Goal: Task Accomplishment & Management: Complete application form

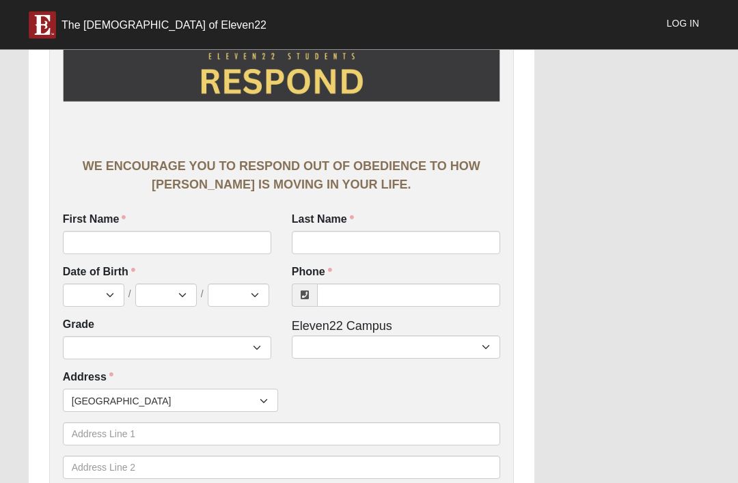
scroll to position [158, 0]
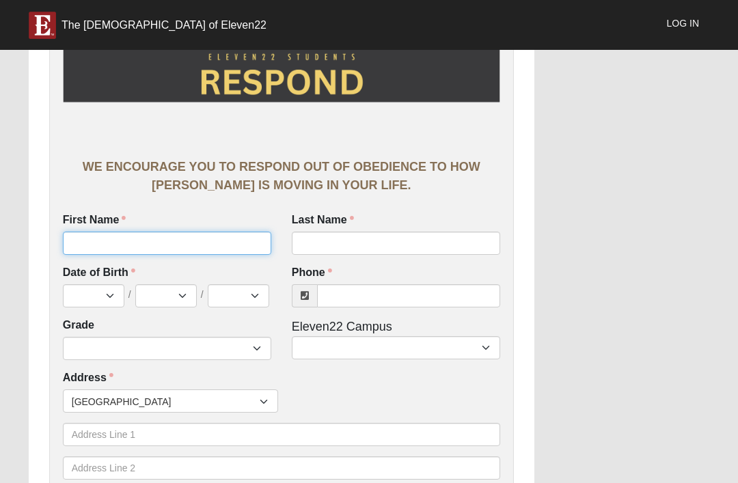
click at [191, 232] on input "First Name" at bounding box center [167, 243] width 208 height 23
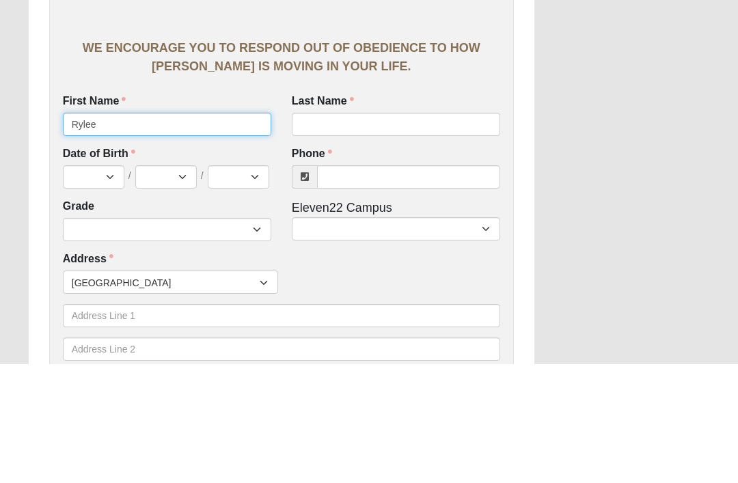
type input "Rylee"
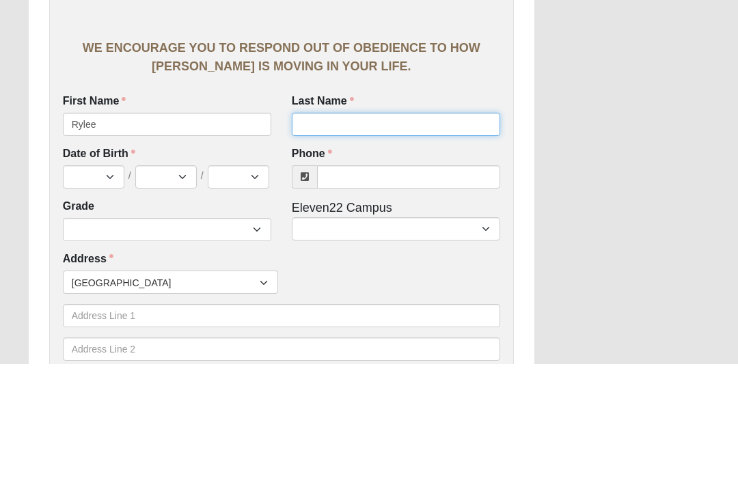
click at [403, 232] on input "Last Name" at bounding box center [396, 243] width 208 height 23
type input "[PERSON_NAME]"
click at [409, 265] on div "Phone Phone is required." at bounding box center [396, 286] width 208 height 42
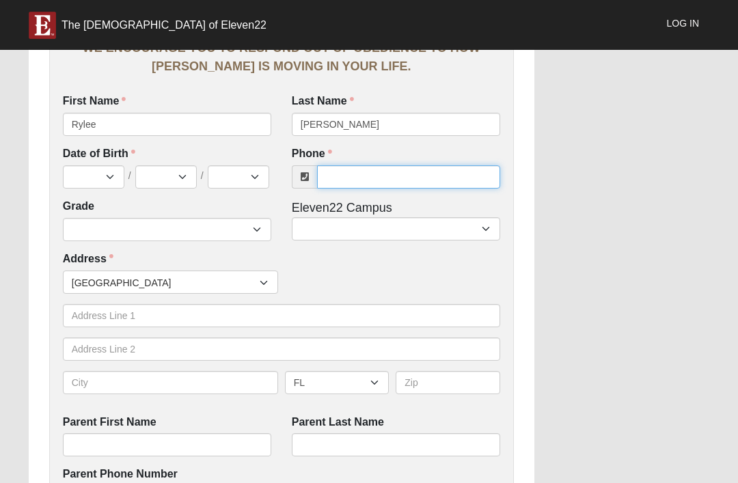
click at [372, 180] on input "Phone" at bounding box center [408, 176] width 183 height 23
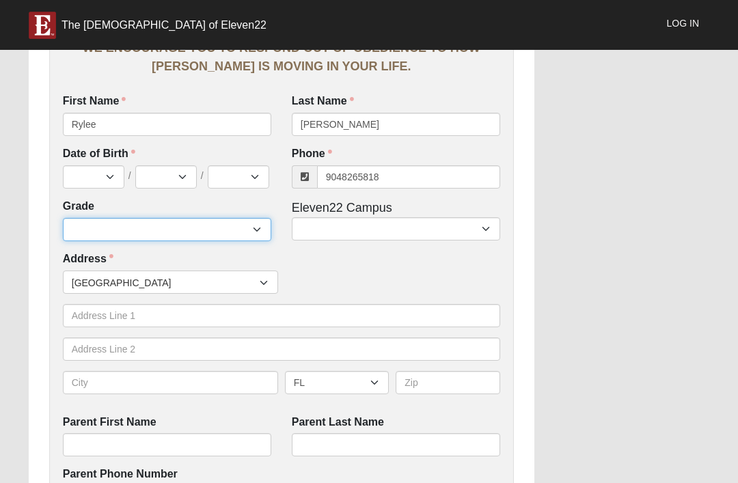
click at [224, 224] on select "6th Grade 7th Grade 8th Grade 9th Grade 10th Grade 11th Grade 12th Grade" at bounding box center [167, 229] width 208 height 23
type input "[PHONE_NUMBER]"
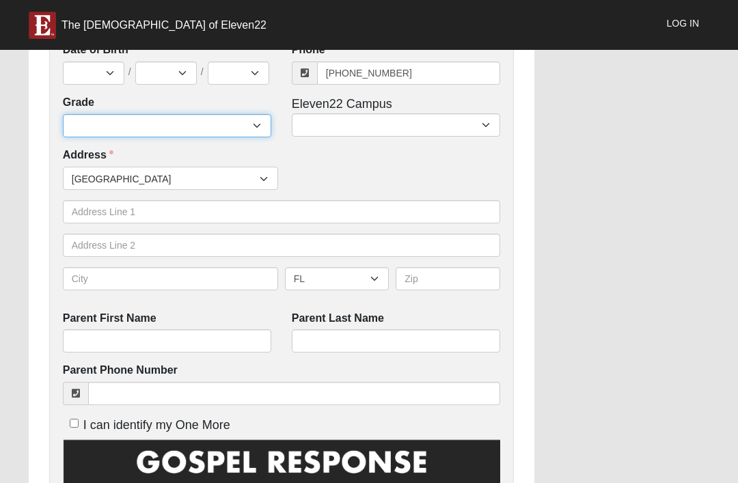
select select "2032"
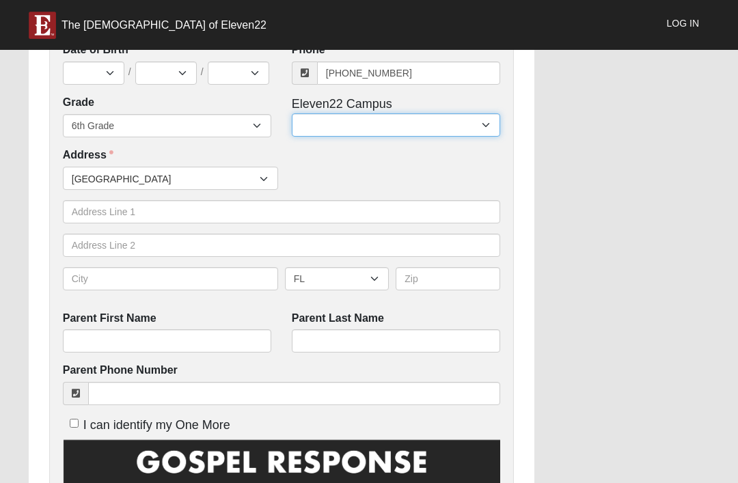
click at [375, 131] on select "Arlington Baymeadows Eleven22 Online [PERSON_NAME][GEOGRAPHIC_DATA] Jesup [GEOG…" at bounding box center [396, 124] width 208 height 23
select select "3"
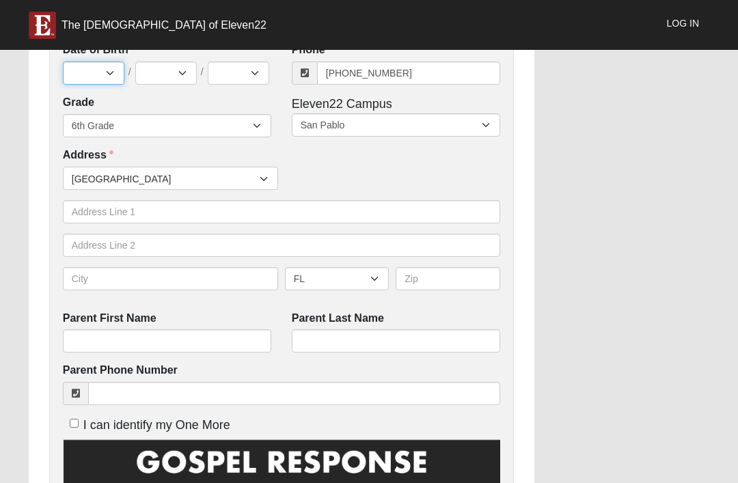
click at [87, 71] on select "Jan Feb Mar Apr May Jun [DATE] Aug Sep Oct Nov Dec" at bounding box center [94, 73] width 62 height 23
select select "2"
click at [168, 64] on select "1 2 3 4 5 6 7 8 9 10 11 12 13 14 15 16 17 18 19 20 21 22 23 24 25 26 27 28 29 3…" at bounding box center [166, 73] width 62 height 23
click at [182, 70] on select "1 2 3 4 5 6 7 8 9 10 11 12 13 14 15 16 17 18 19 20 21 22 23 24 25 26 27 28 29 3…" at bounding box center [166, 73] width 62 height 23
select select "4"
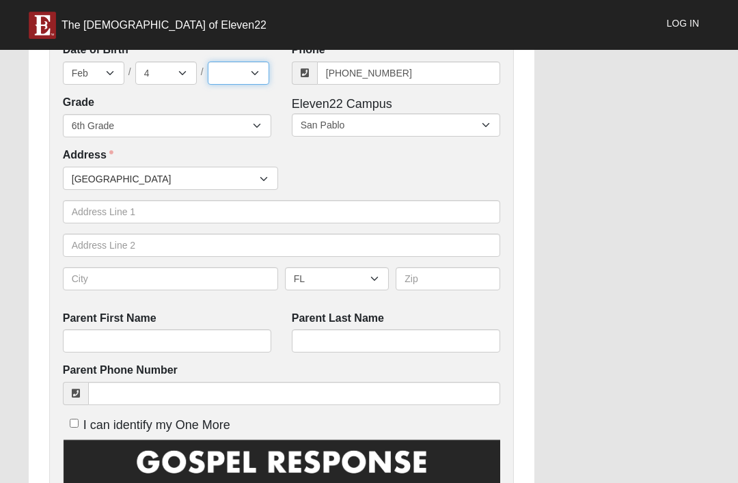
click at [247, 77] on select "2025 2024 2023 2022 2021 2020 2019 2018 2017 2016 2015 2014 2013 2012 2011 2010…" at bounding box center [239, 73] width 62 height 23
select select "2014"
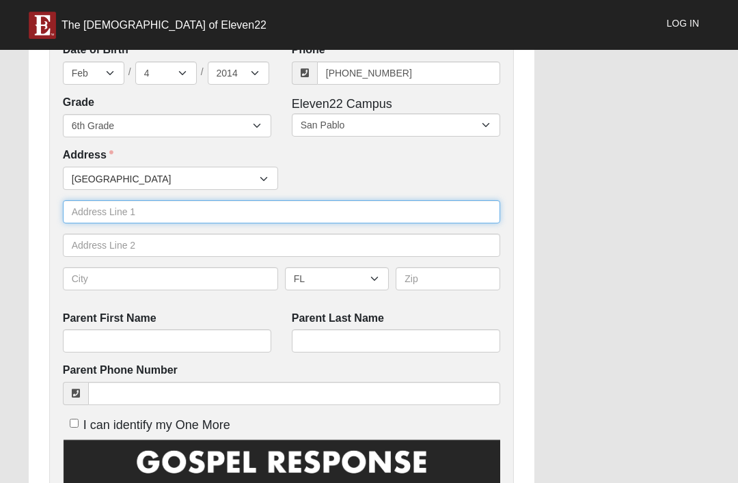
click at [172, 211] on input "text" at bounding box center [281, 211] width 437 height 23
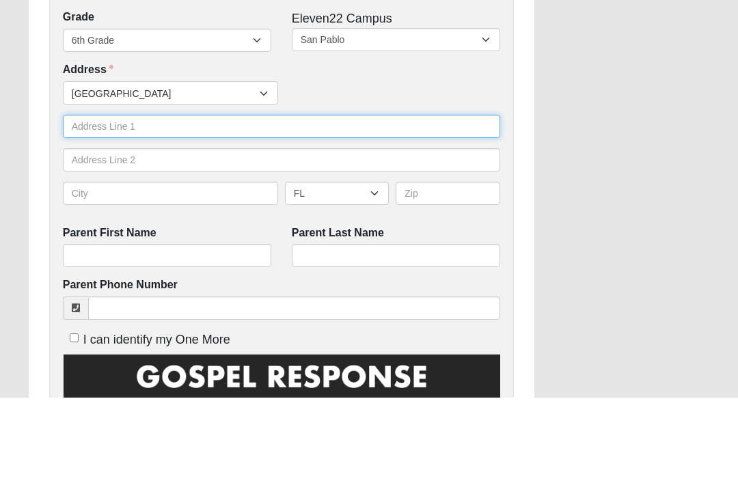
type input "[STREET_ADDRESS]"
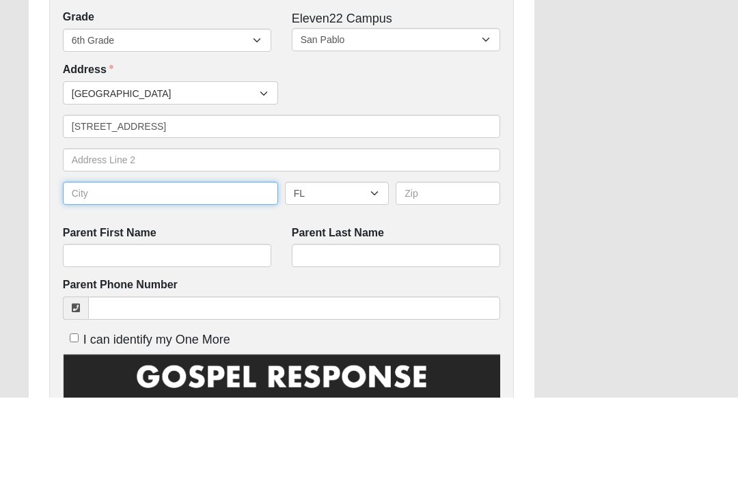
type input "[GEOGRAPHIC_DATA]"
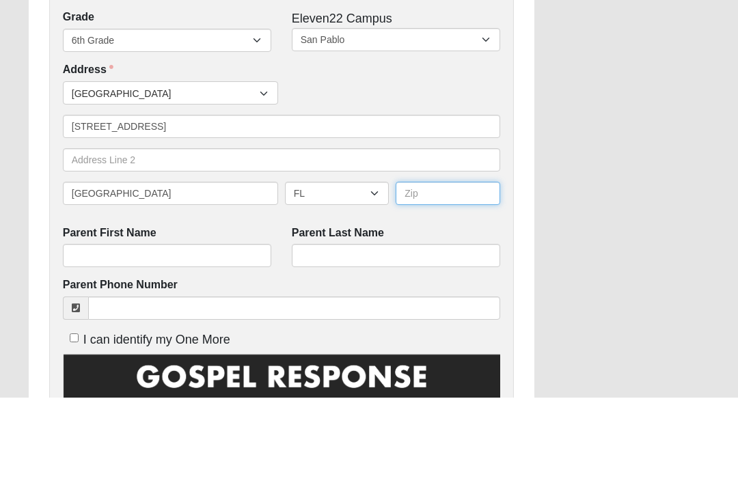
type input "32082"
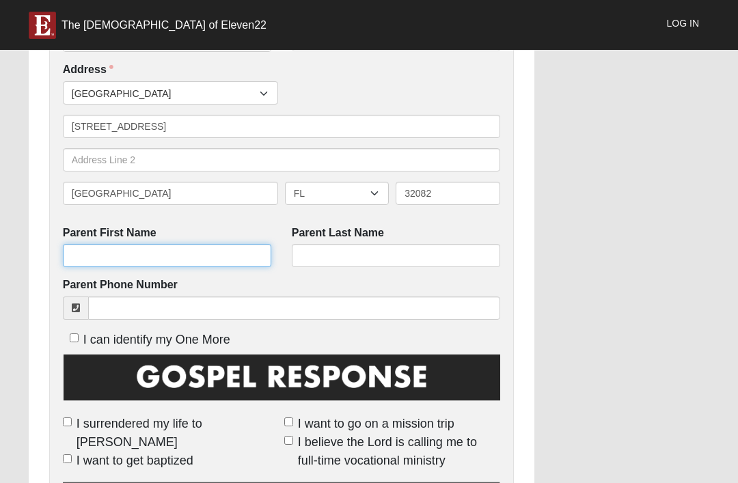
click at [199, 257] on input "Parent First Name" at bounding box center [167, 255] width 208 height 23
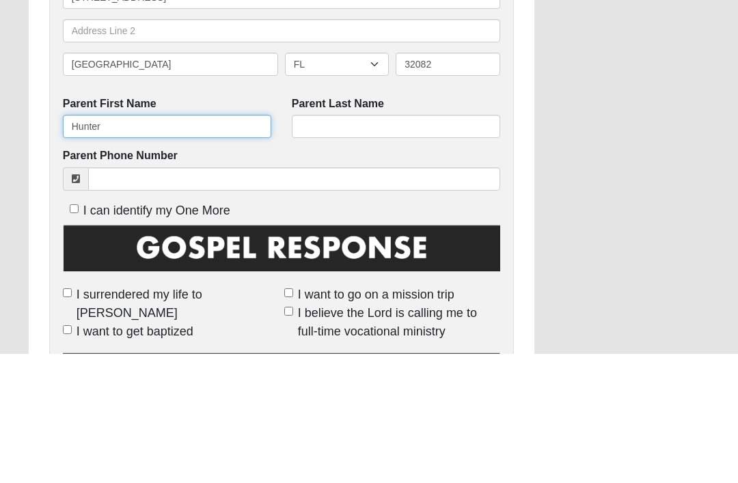
type input "Hunter"
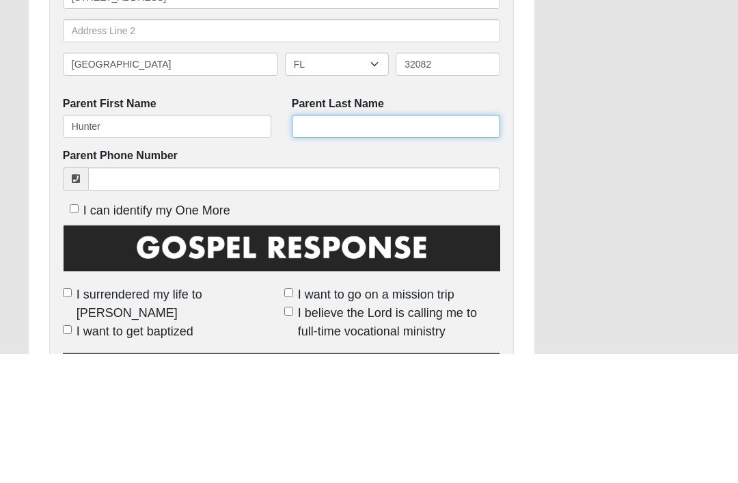
click at [386, 244] on input "Parent Last Name" at bounding box center [396, 255] width 208 height 23
type input "[PERSON_NAME]"
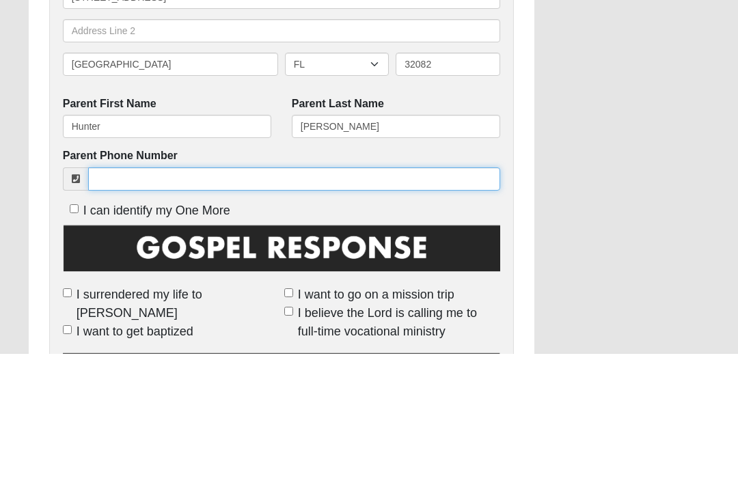
click at [169, 297] on input "Parent Phone Number" at bounding box center [294, 308] width 412 height 23
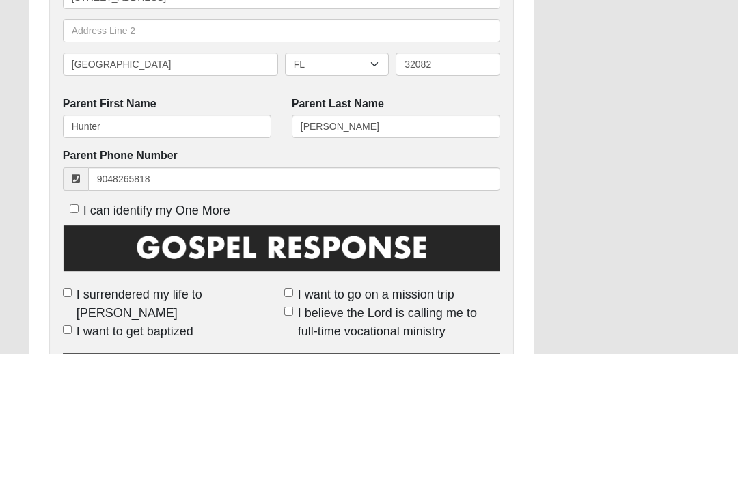
type input "[PHONE_NUMBER]"
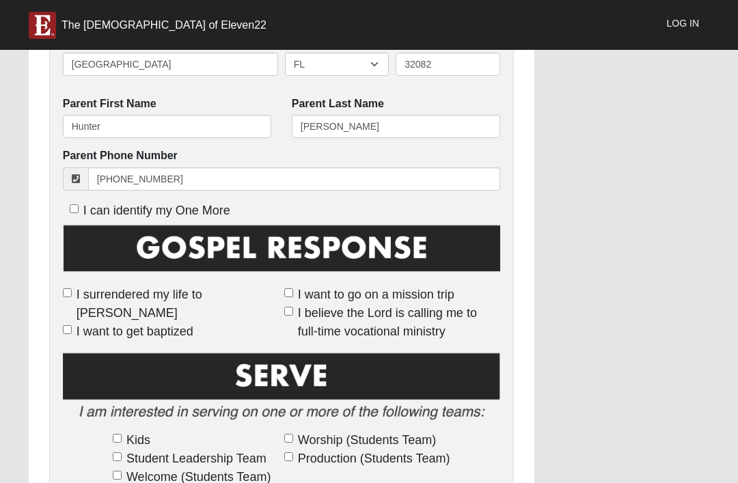
click at [90, 295] on span "I surrendered my life to [PERSON_NAME]" at bounding box center [178, 304] width 202 height 37
click at [72, 295] on input "I surrendered my life to [PERSON_NAME]" at bounding box center [67, 292] width 9 height 9
checkbox input "true"
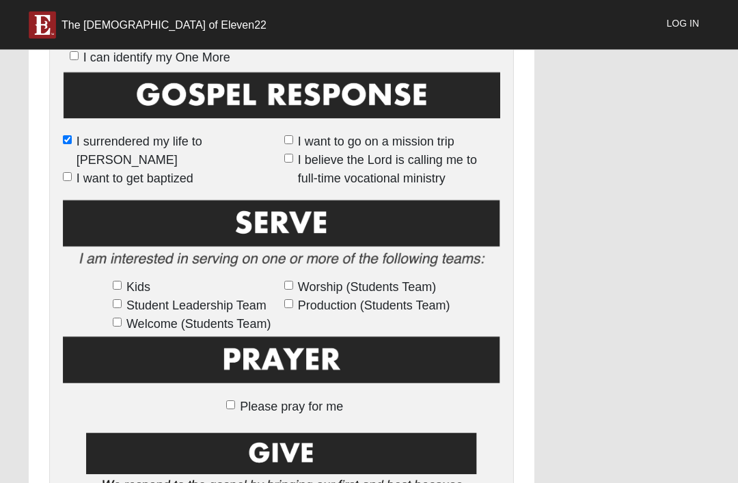
scroll to position [748, 0]
click at [135, 278] on span "Kids" at bounding box center [138, 287] width 24 height 18
click at [122, 281] on input "Kids" at bounding box center [117, 285] width 9 height 9
checkbox input "true"
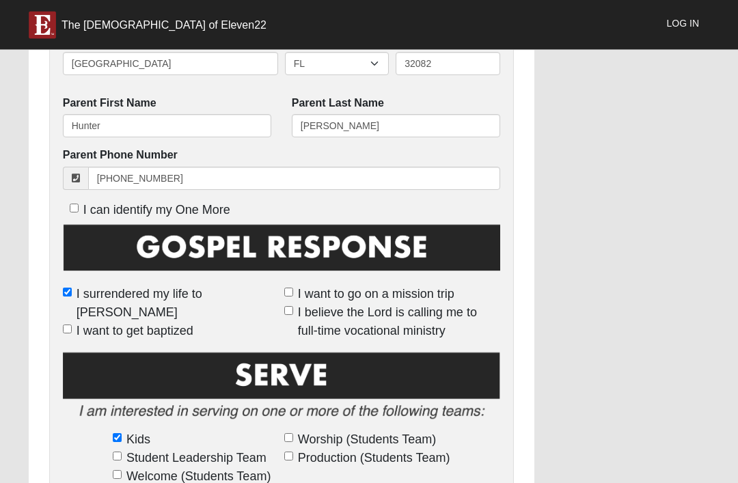
scroll to position [650, 0]
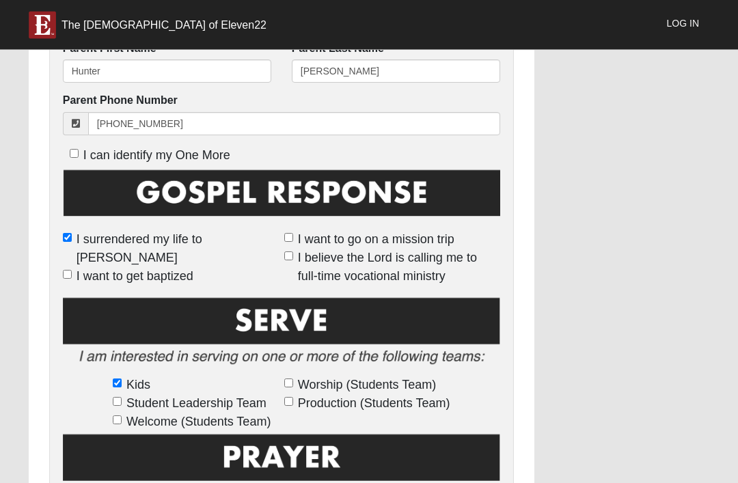
click at [75, 232] on label "I surrendered my life to [PERSON_NAME]" at bounding box center [171, 249] width 216 height 37
click at [72, 234] on input "I surrendered my life to [PERSON_NAME]" at bounding box center [67, 238] width 9 height 9
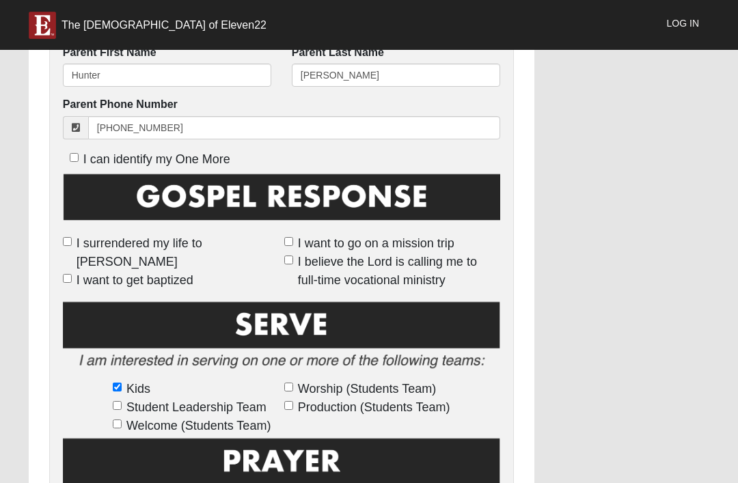
scroll to position [644, 0]
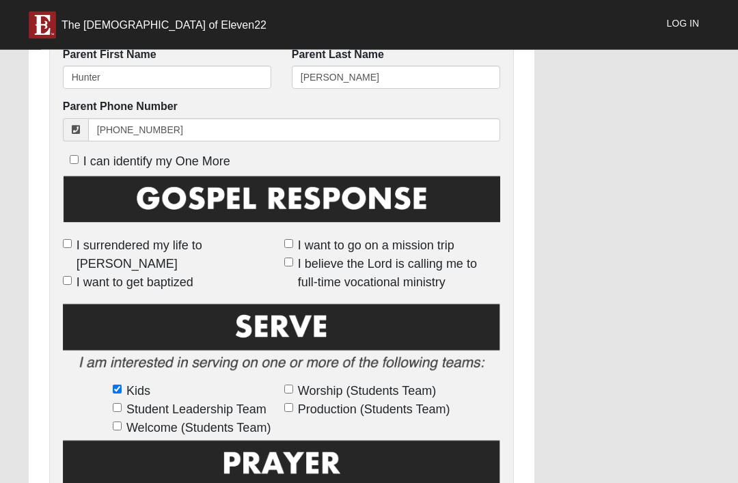
click at [83, 237] on span "I surrendered my life to [PERSON_NAME]" at bounding box center [178, 255] width 202 height 37
click at [72, 240] on input "I surrendered my life to [PERSON_NAME]" at bounding box center [67, 244] width 9 height 9
checkbox input "true"
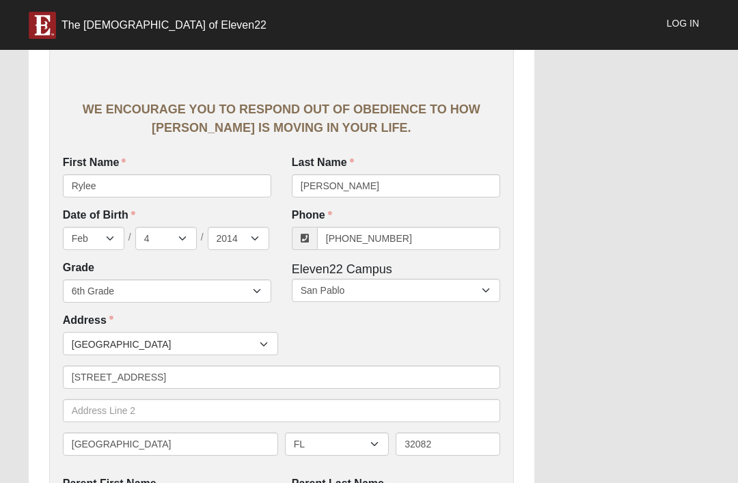
scroll to position [0, 0]
